Goal: Find specific page/section: Find specific page/section

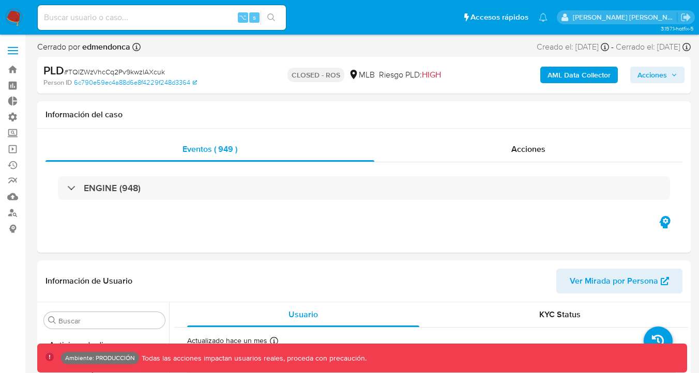
select select "10"
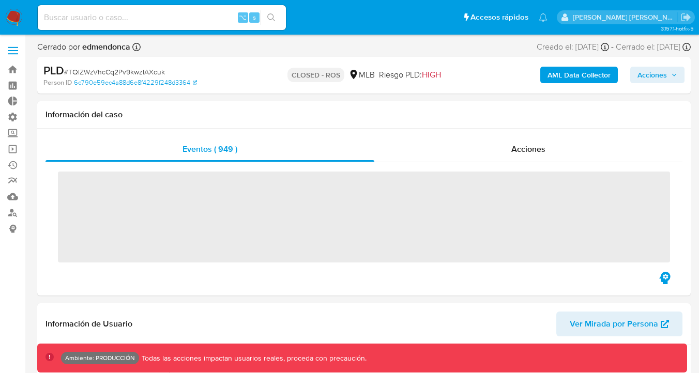
scroll to position [162, 0]
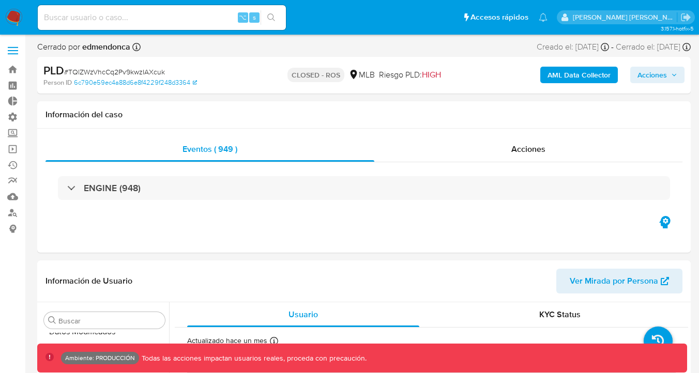
select select "10"
